Goal: Task Accomplishment & Management: Manage account settings

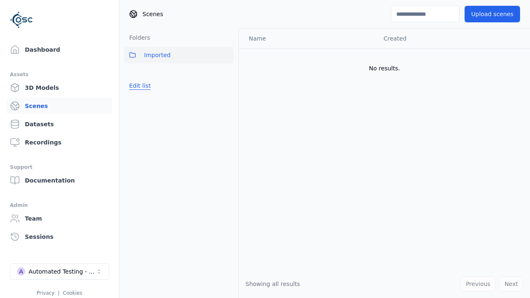
click at [138, 86] on button "Edit list" at bounding box center [139, 85] width 31 height 15
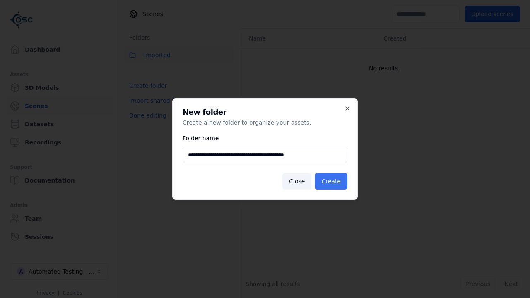
type input "**********"
click at [333, 182] on button "Create" at bounding box center [331, 181] width 33 height 17
click at [145, 123] on button "Done editing" at bounding box center [147, 115] width 47 height 15
click at [138, 108] on button "Done editing" at bounding box center [147, 115] width 47 height 15
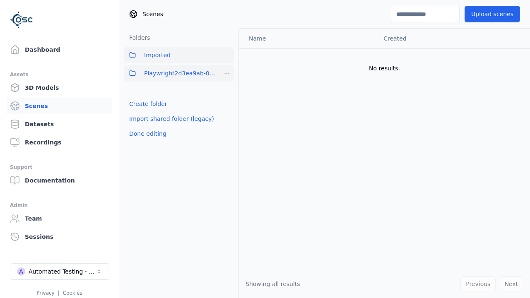
click at [227, 73] on html "Support Dashboard Assets 3D Models Scenes Datasets Recordings Support Documenta…" at bounding box center [265, 149] width 530 height 298
click at [227, 117] on div "Rename" at bounding box center [231, 116] width 56 height 13
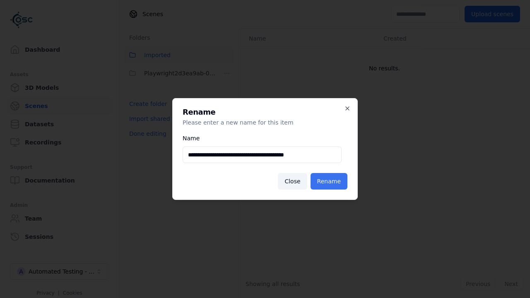
click at [262, 155] on input "**********" at bounding box center [262, 155] width 159 height 17
type input "**********"
click at [331, 182] on button "Rename" at bounding box center [329, 181] width 37 height 17
click at [145, 134] on button "Done editing" at bounding box center [147, 133] width 47 height 15
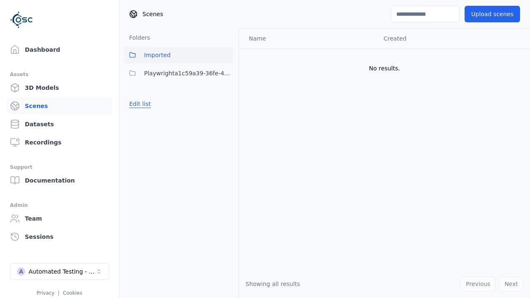
click at [138, 104] on button "Edit list" at bounding box center [139, 104] width 31 height 15
click at [227, 73] on html "Support Dashboard Assets 3D Models Scenes Datasets Recordings Support Documenta…" at bounding box center [265, 149] width 530 height 298
click at [227, 130] on div "Delete" at bounding box center [231, 129] width 56 height 13
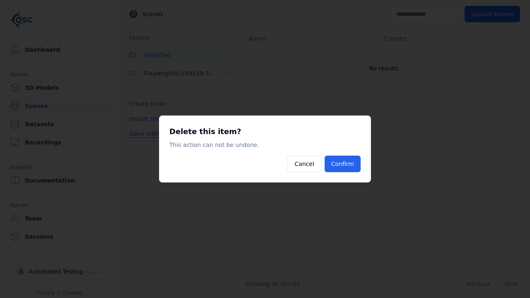
click at [344, 164] on button "Confirm" at bounding box center [343, 164] width 36 height 17
click at [145, 126] on button "Done editing" at bounding box center [147, 133] width 47 height 15
